Goal: Communication & Community: Answer question/provide support

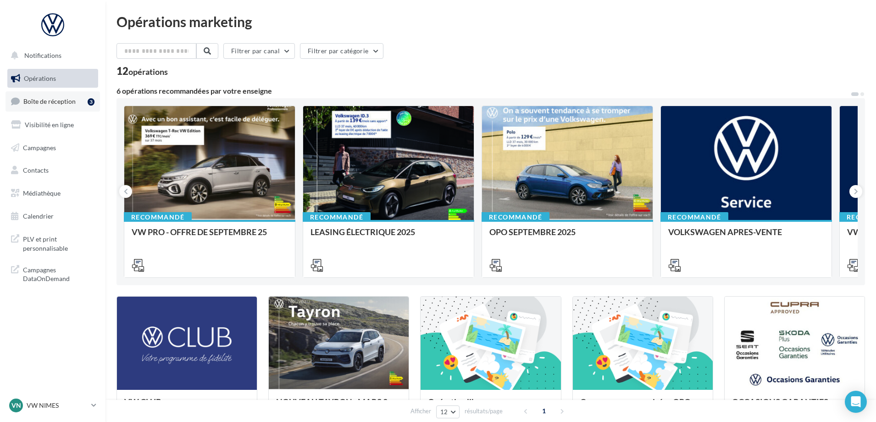
click at [54, 99] on span "Boîte de réception" at bounding box center [49, 101] width 52 height 8
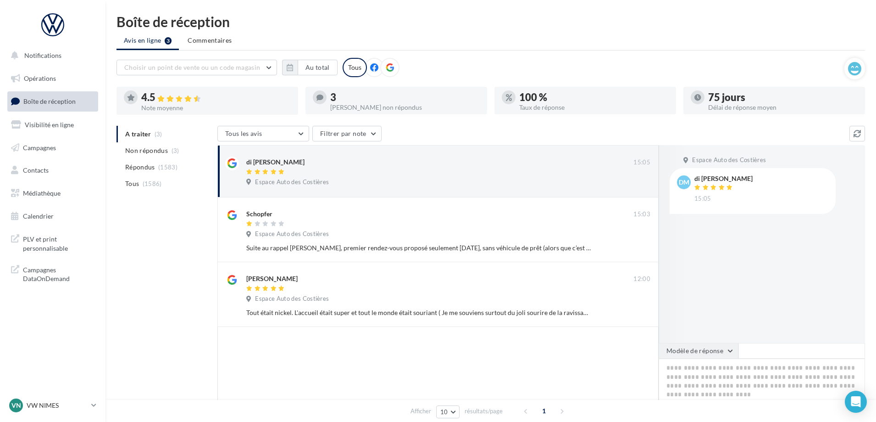
click at [708, 345] on button "Modèle de réponse" at bounding box center [699, 351] width 80 height 16
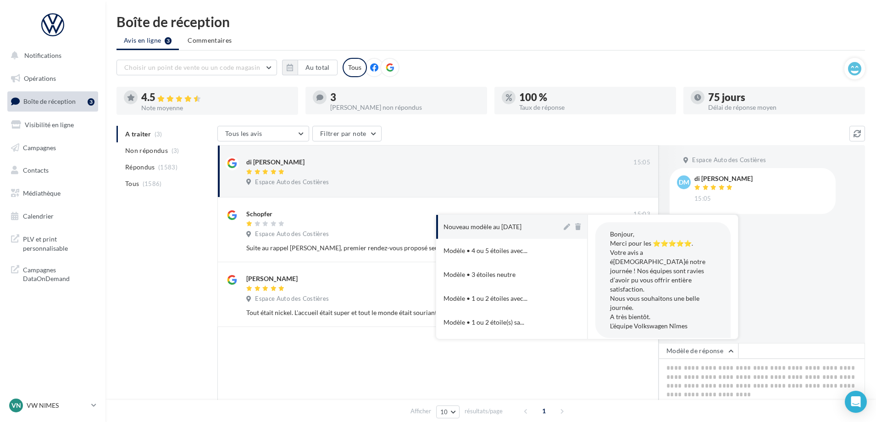
click at [495, 222] on button "Nouveau modèle au 12-11-2024" at bounding box center [499, 227] width 126 height 24
type textarea "**********"
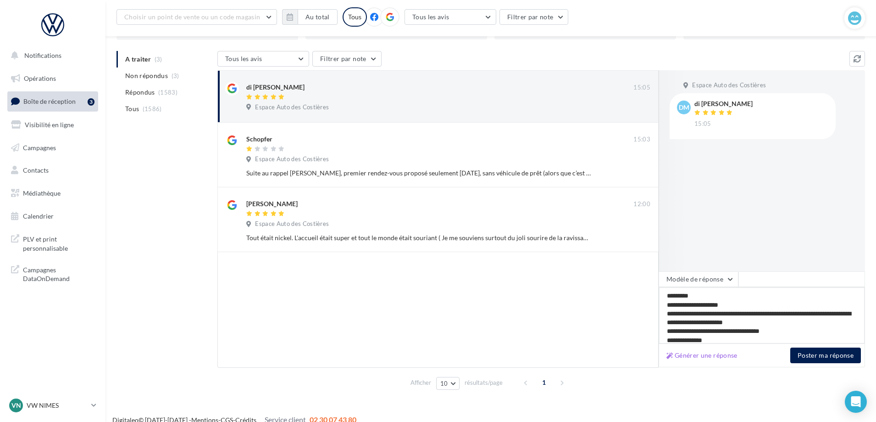
scroll to position [83, 0]
click at [810, 357] on button "Poster ma réponse" at bounding box center [825, 355] width 71 height 16
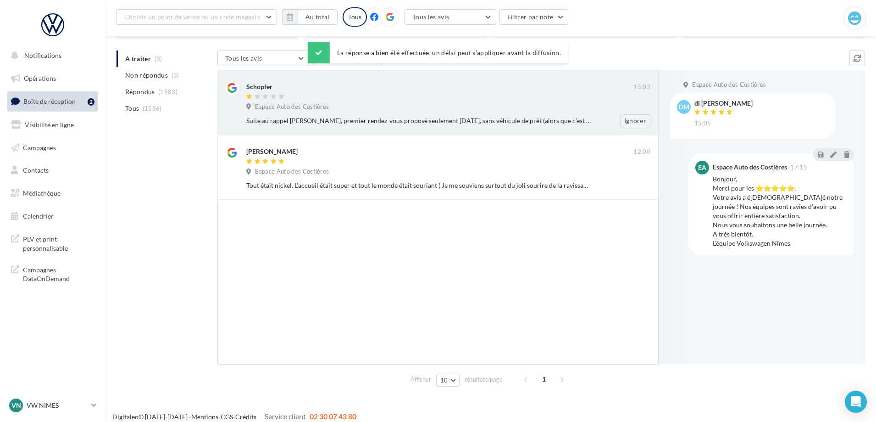
click at [360, 105] on div "Espace Auto des Costières" at bounding box center [448, 108] width 404 height 10
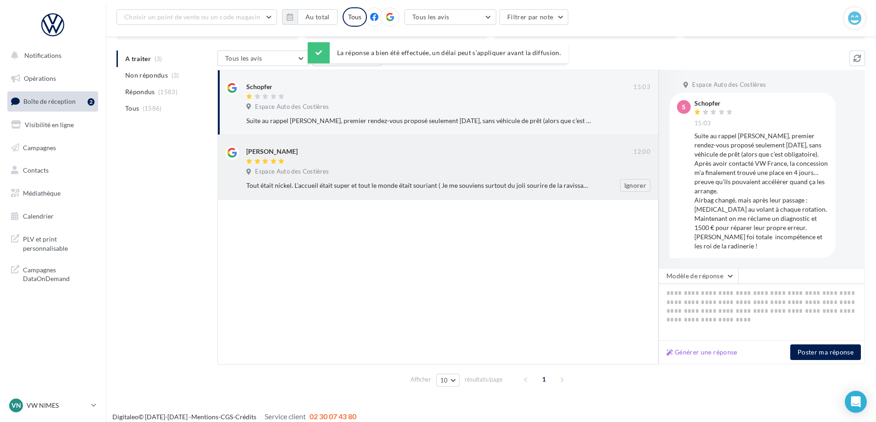
click at [409, 150] on div "Thomas Kapela" at bounding box center [439, 151] width 387 height 10
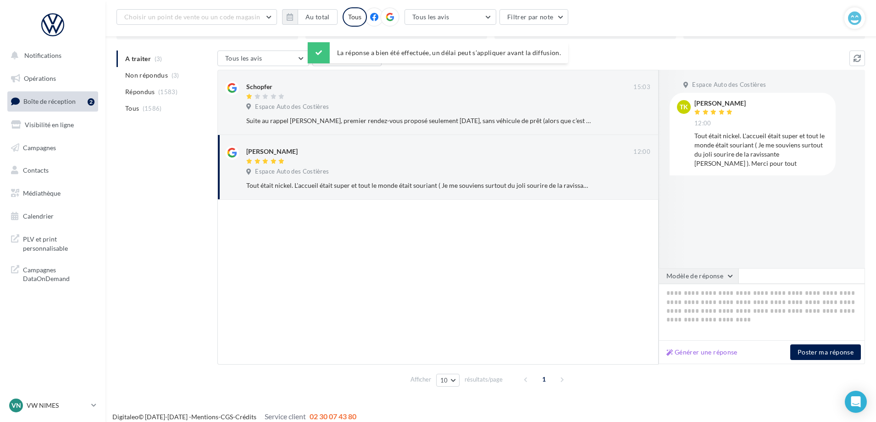
click at [708, 275] on button "Modèle de réponse" at bounding box center [699, 276] width 80 height 16
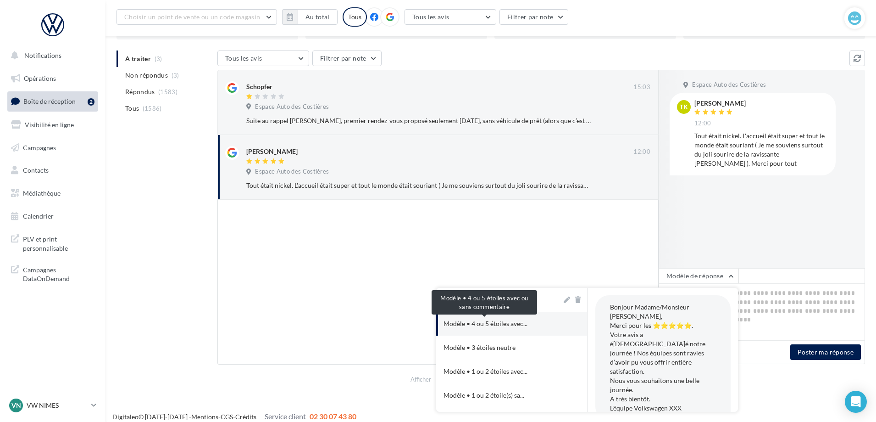
click at [493, 321] on span "Modèle • 4 ou 5 étoiles avec..." at bounding box center [486, 323] width 84 height 9
type textarea "**********"
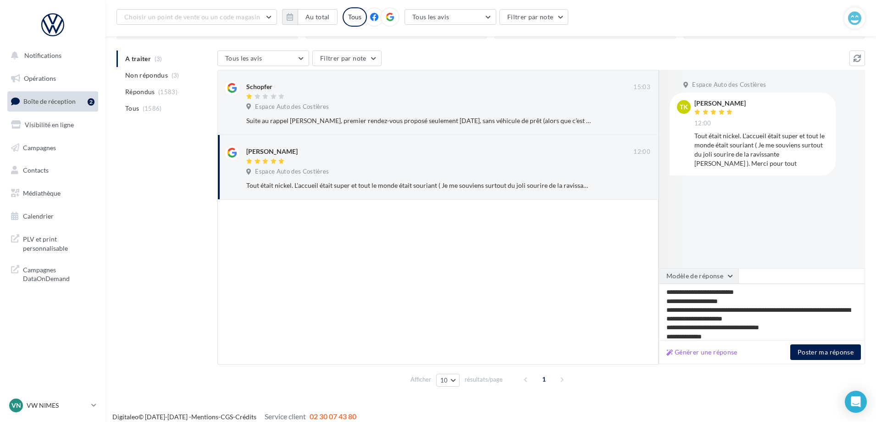
click at [697, 275] on button "Modèle de réponse" at bounding box center [699, 276] width 80 height 16
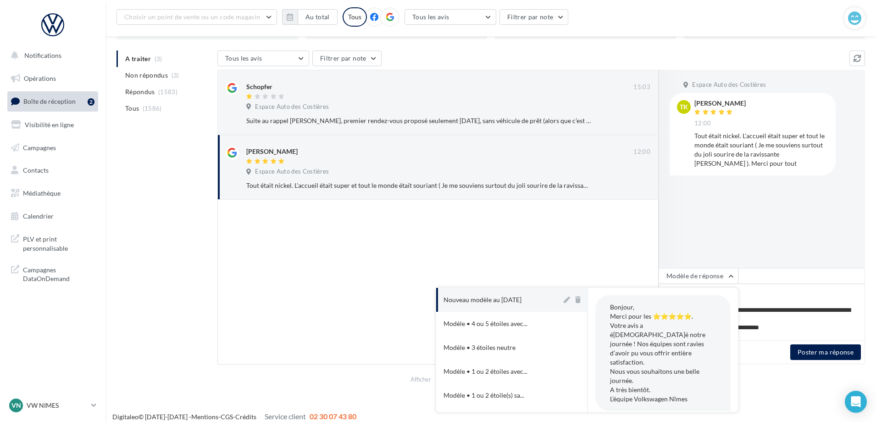
click at [512, 304] on div "Nouveau modèle au 12-11-2024" at bounding box center [483, 299] width 78 height 9
type textarea "**********"
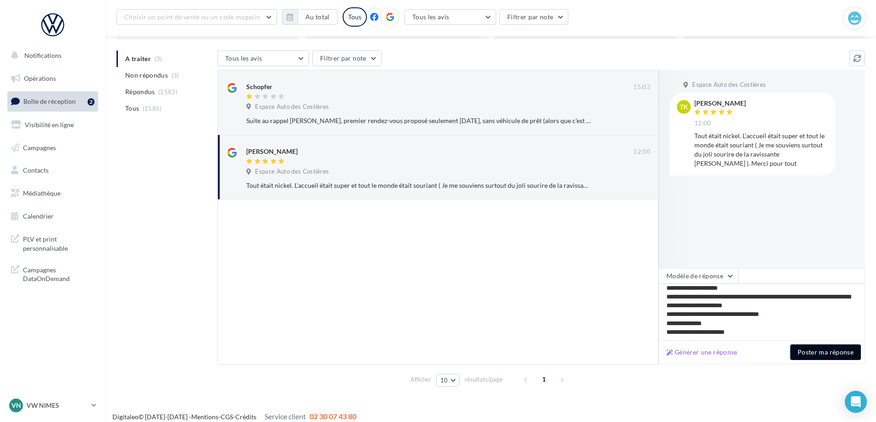
scroll to position [13, 0]
click at [818, 349] on button "Poster ma réponse" at bounding box center [825, 352] width 71 height 16
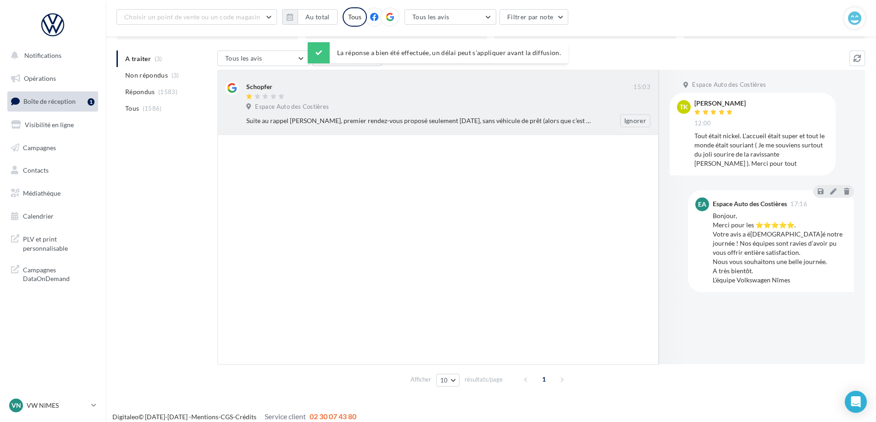
click at [331, 103] on div "Espace Auto des Costières" at bounding box center [289, 107] width 86 height 8
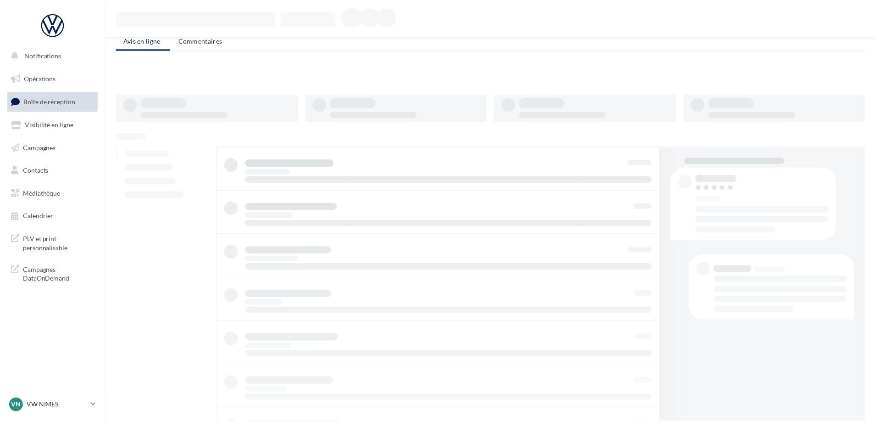
scroll to position [83, 0]
